Goal: Information Seeking & Learning: Learn about a topic

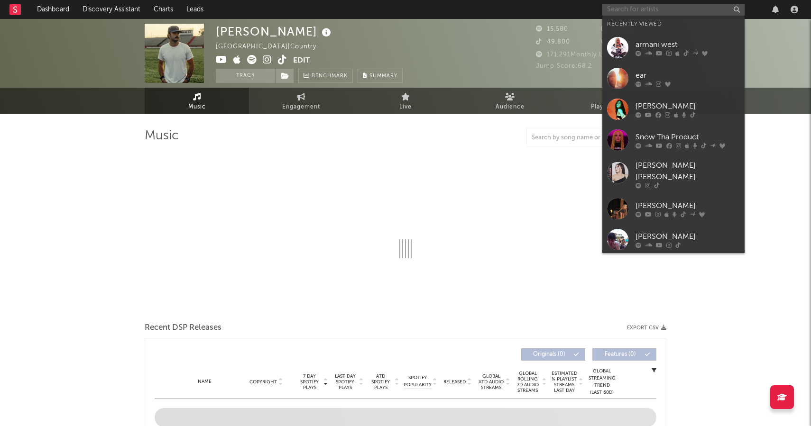
click at [641, 10] on input "text" at bounding box center [673, 10] width 142 height 12
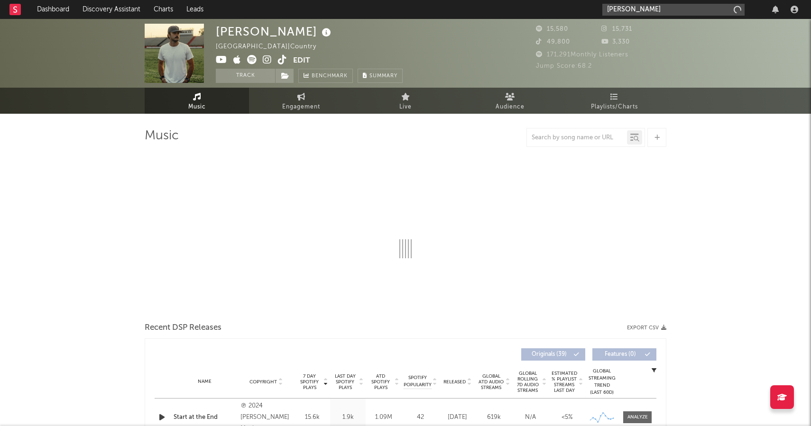
type input "[PERSON_NAME]"
select select "6m"
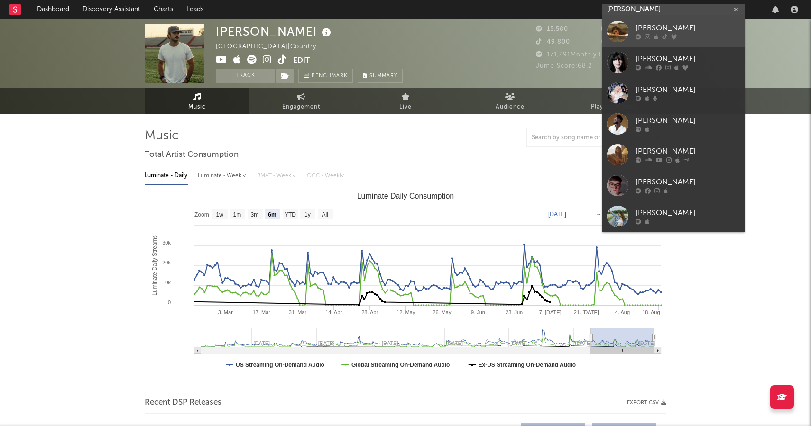
type input "[PERSON_NAME]"
click at [643, 21] on link "[PERSON_NAME]" at bounding box center [673, 31] width 142 height 31
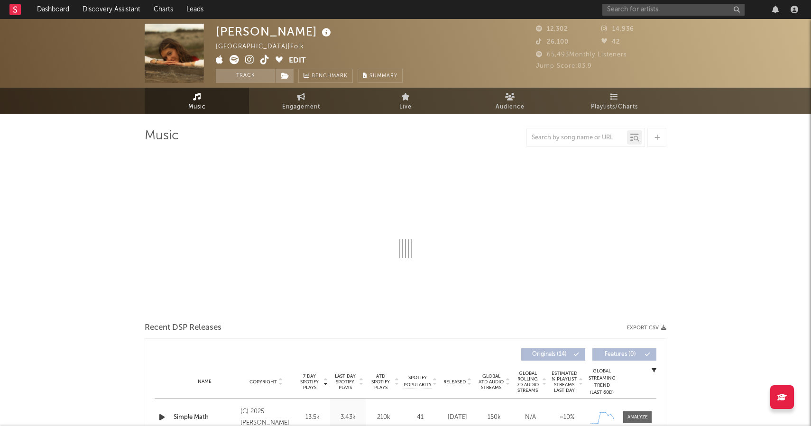
select select "6m"
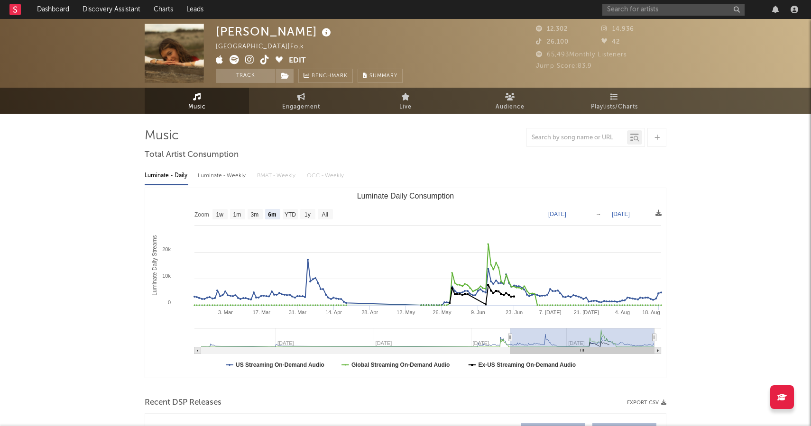
click at [250, 65] on span at bounding box center [252, 61] width 73 height 12
click at [249, 62] on icon at bounding box center [249, 59] width 9 height 9
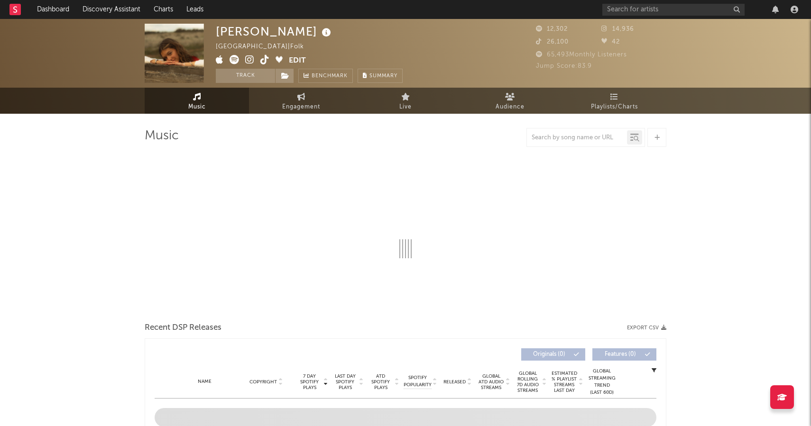
select select "6m"
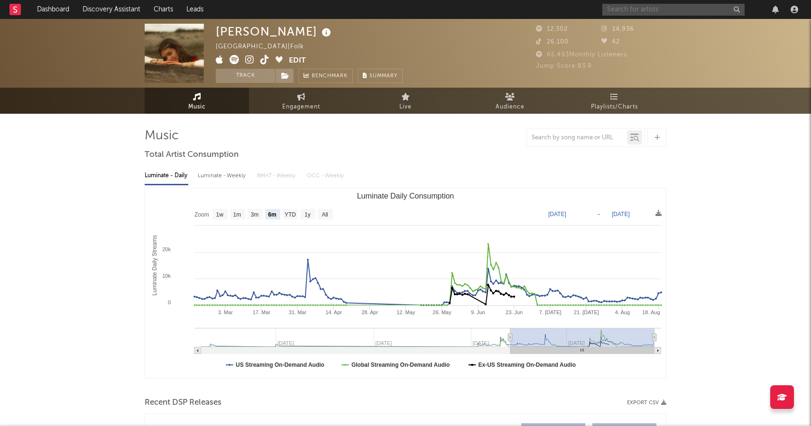
click at [650, 4] on input "text" at bounding box center [673, 10] width 142 height 12
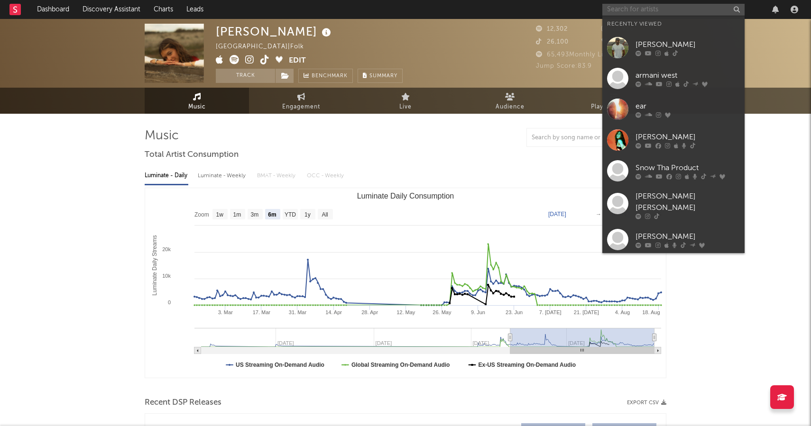
paste input "[URL][DOMAIN_NAME]"
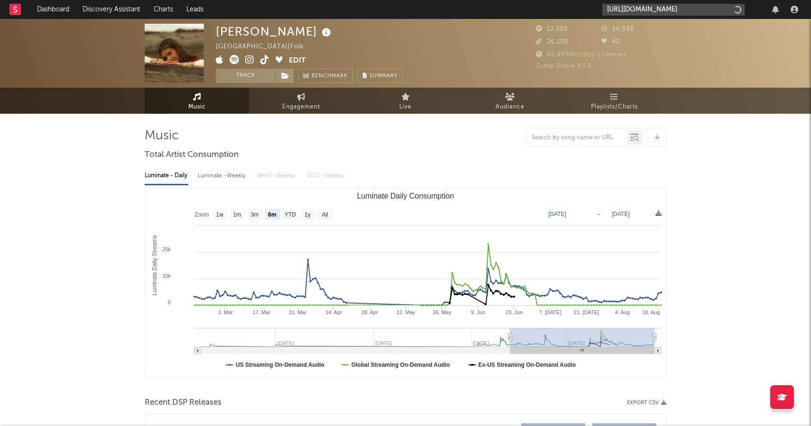
type input "[URL][DOMAIN_NAME]"
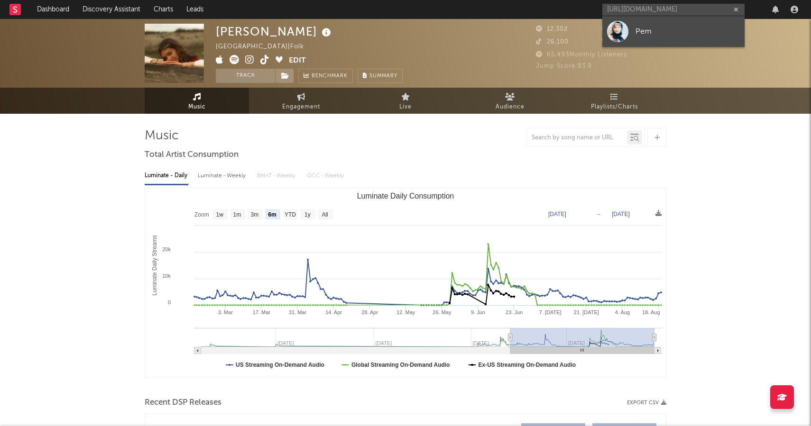
click at [651, 20] on link "Pem" at bounding box center [673, 31] width 142 height 31
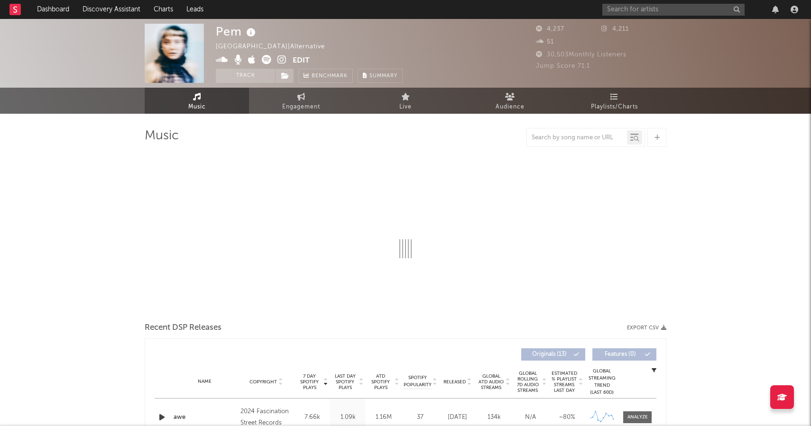
select select "6m"
